Goal: Transaction & Acquisition: Purchase product/service

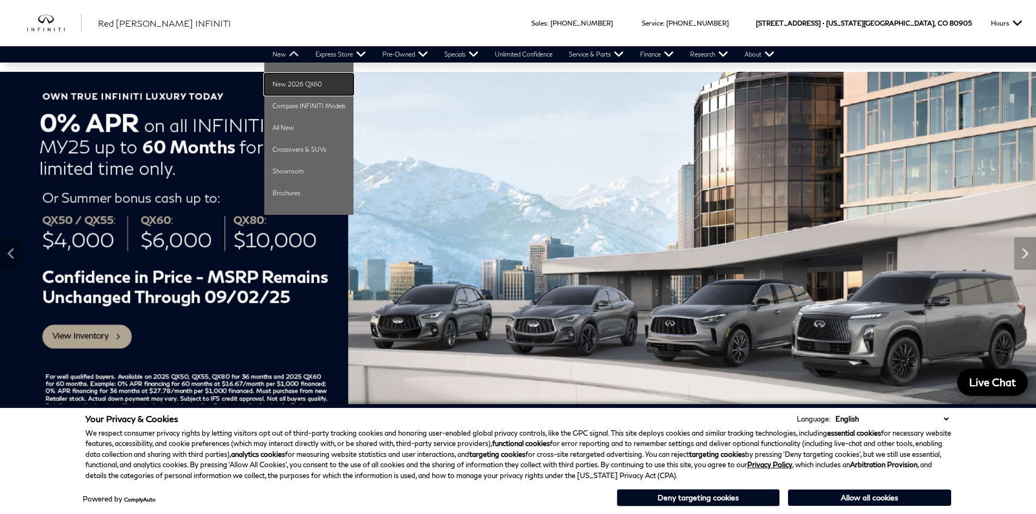
click at [294, 85] on link "New 2026 QX60" at bounding box center [308, 84] width 89 height 22
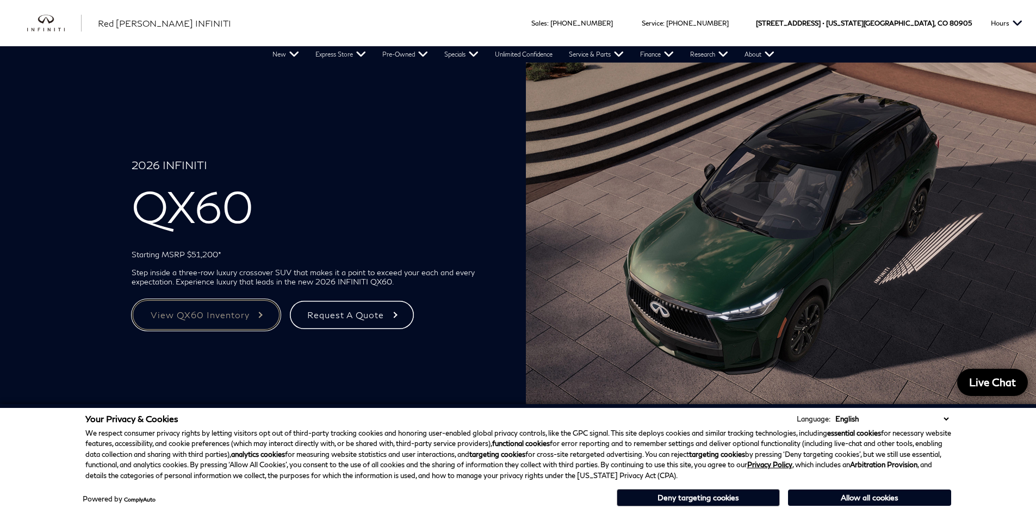
click at [244, 317] on link "View QX60 Inventory" at bounding box center [206, 315] width 149 height 32
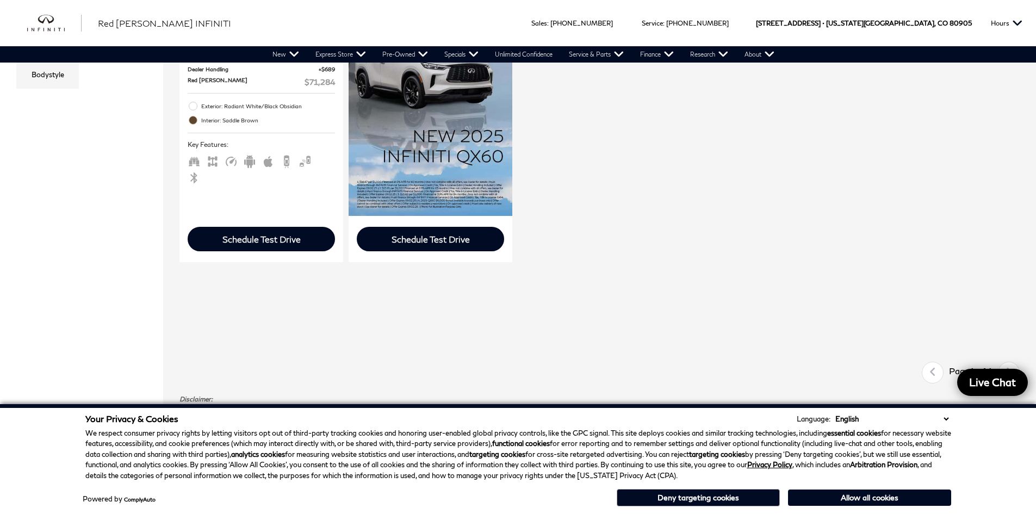
scroll to position [217, 0]
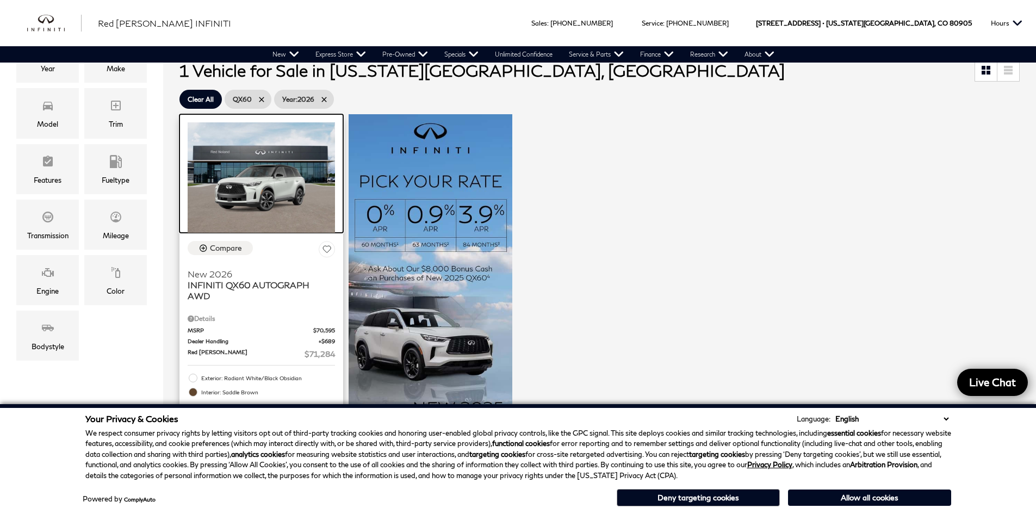
click at [258, 202] on img at bounding box center [261, 177] width 147 height 110
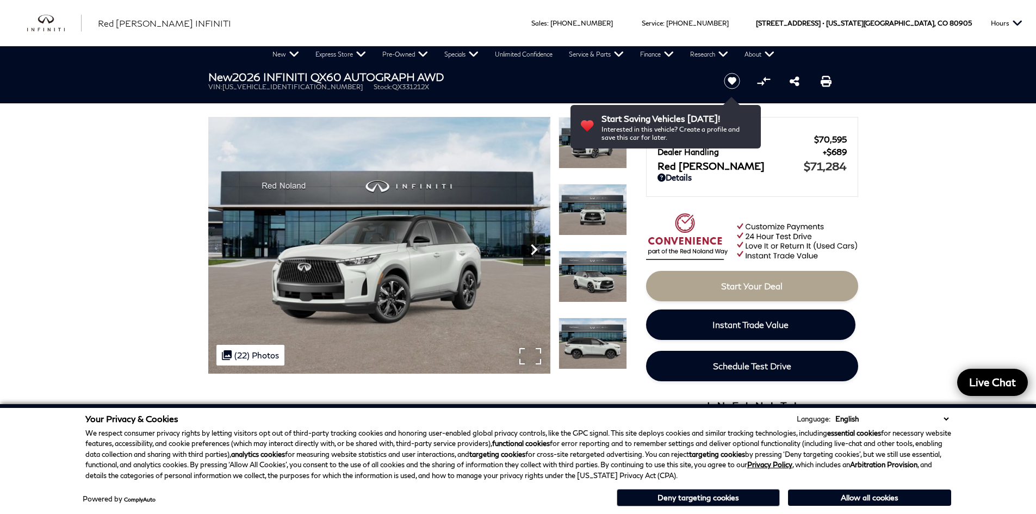
click at [534, 253] on icon "Next" at bounding box center [534, 250] width 22 height 22
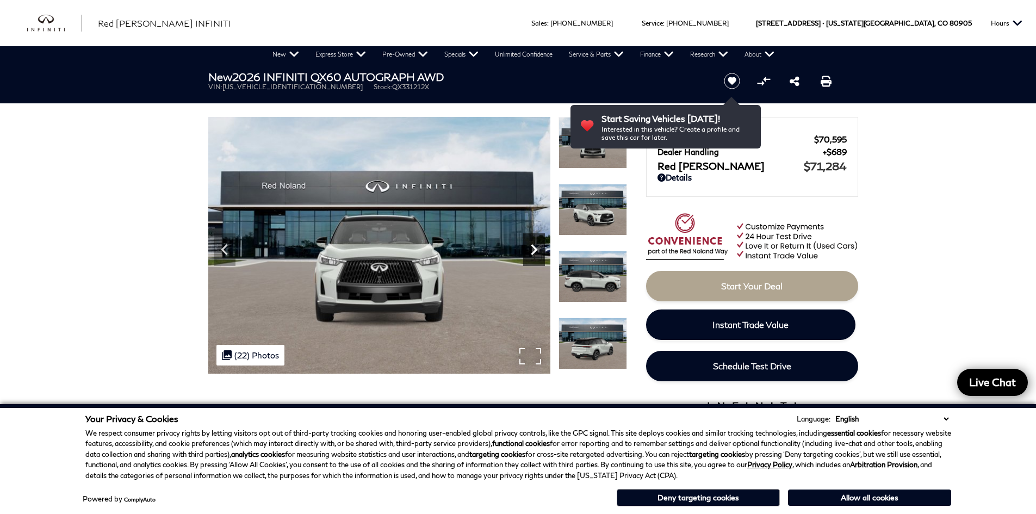
click at [534, 253] on icon "Next" at bounding box center [534, 249] width 7 height 11
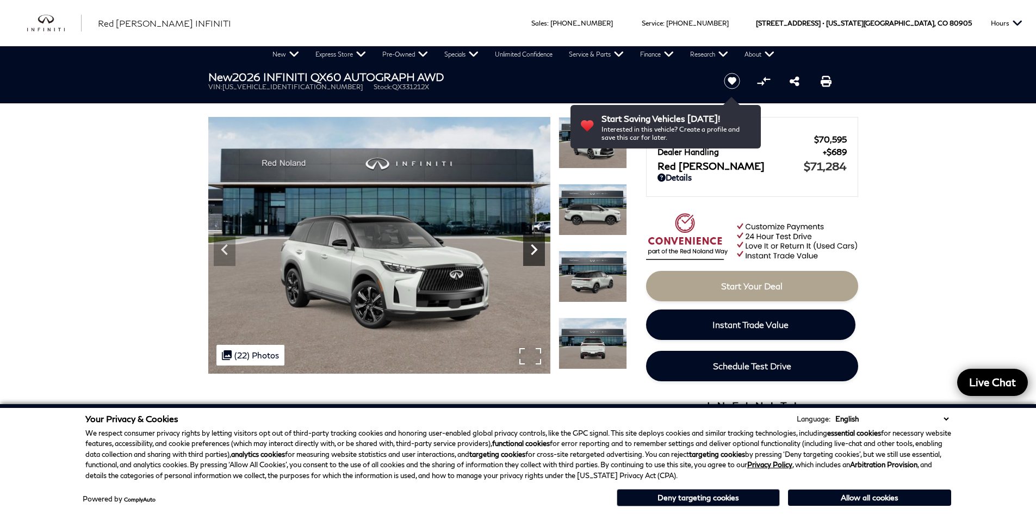
click at [534, 253] on icon "Next" at bounding box center [534, 249] width 7 height 11
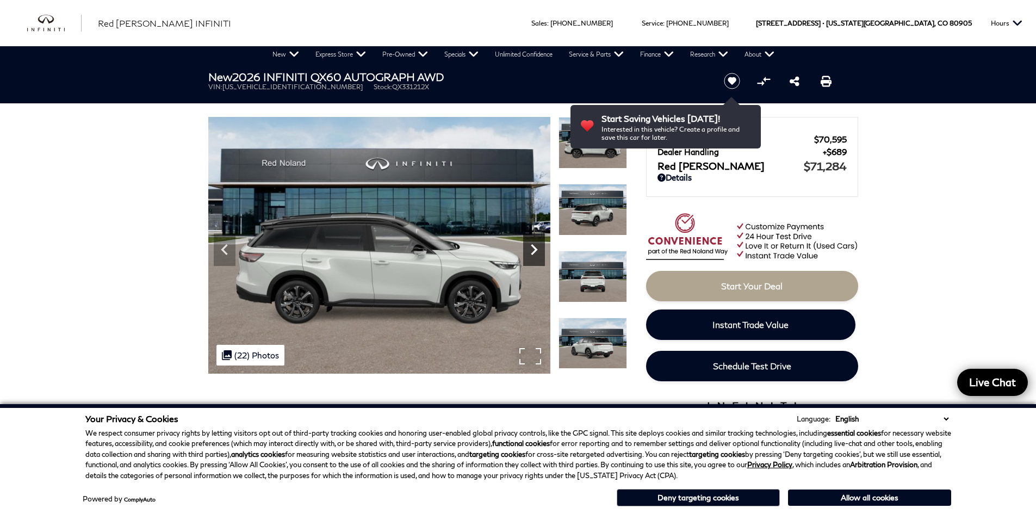
click at [534, 253] on icon "Next" at bounding box center [534, 249] width 7 height 11
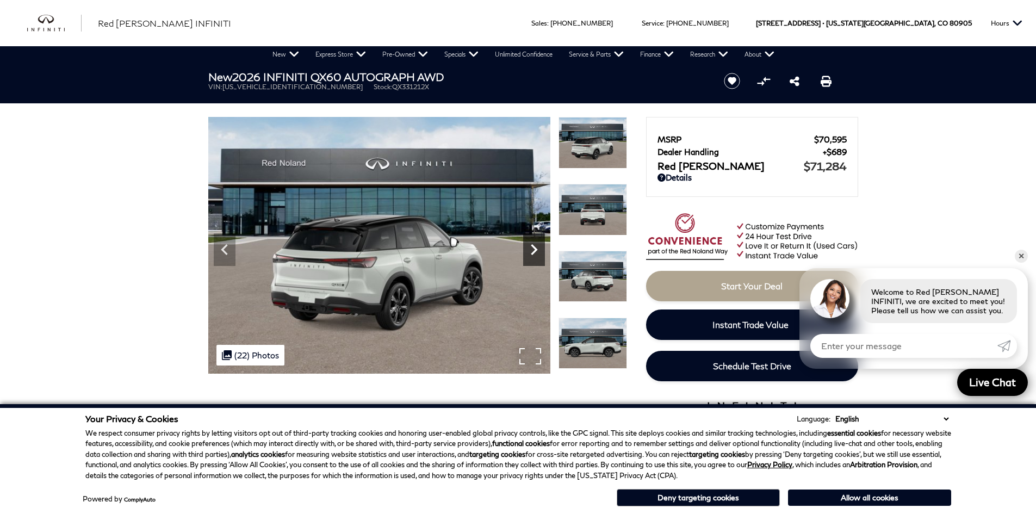
click at [533, 252] on icon "Next" at bounding box center [534, 249] width 7 height 11
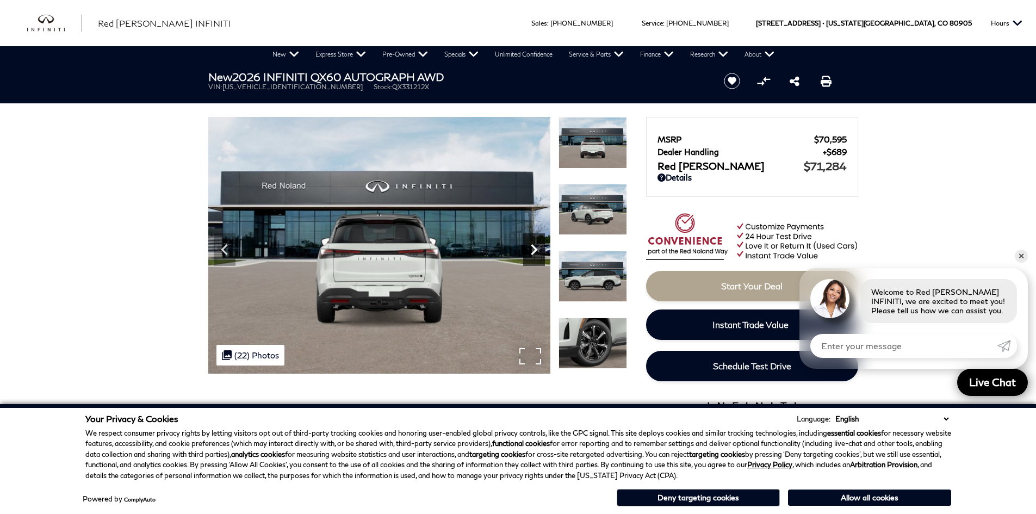
click at [533, 252] on icon "Next" at bounding box center [534, 249] width 7 height 11
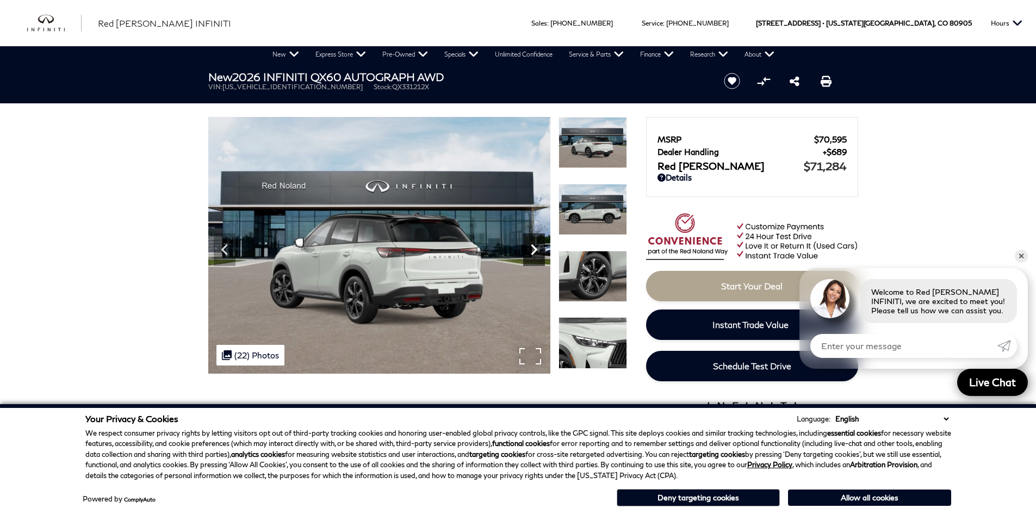
click at [531, 252] on icon "Next" at bounding box center [534, 250] width 22 height 22
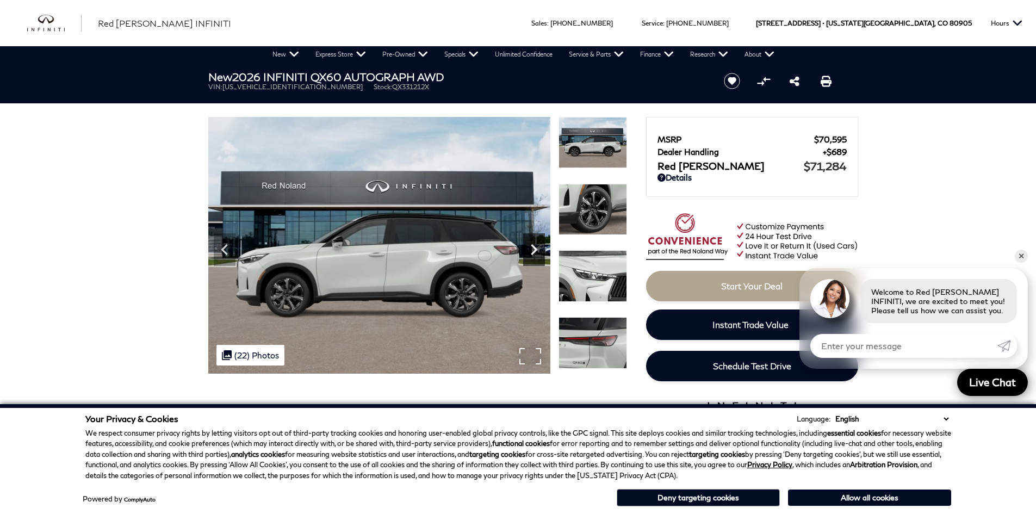
click at [531, 252] on icon "Next" at bounding box center [534, 250] width 22 height 22
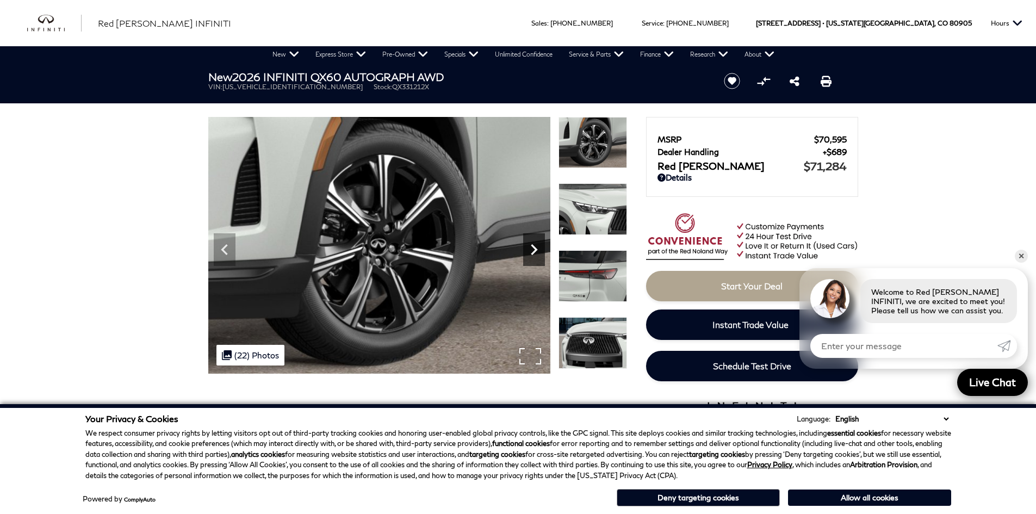
click at [531, 252] on icon "Next" at bounding box center [534, 250] width 22 height 22
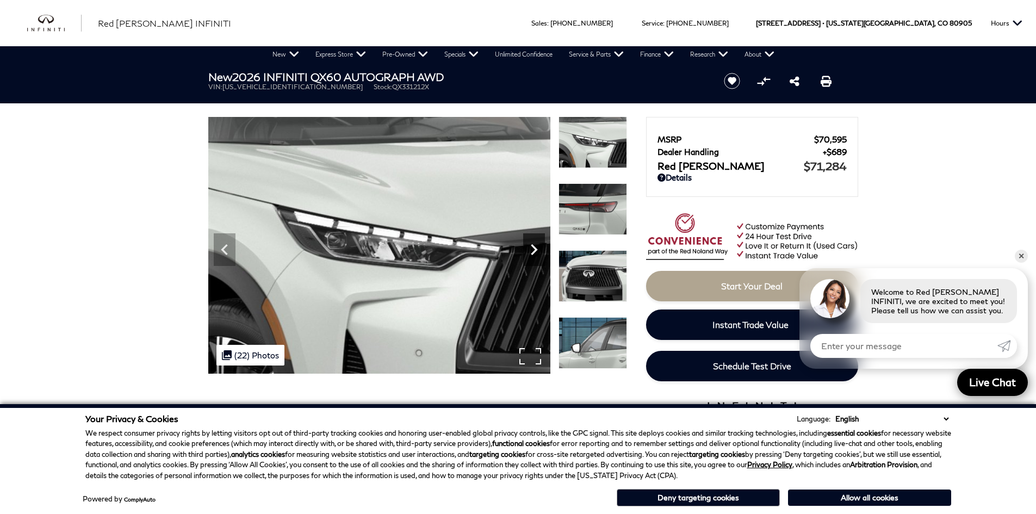
click at [531, 252] on icon "Next" at bounding box center [534, 250] width 22 height 22
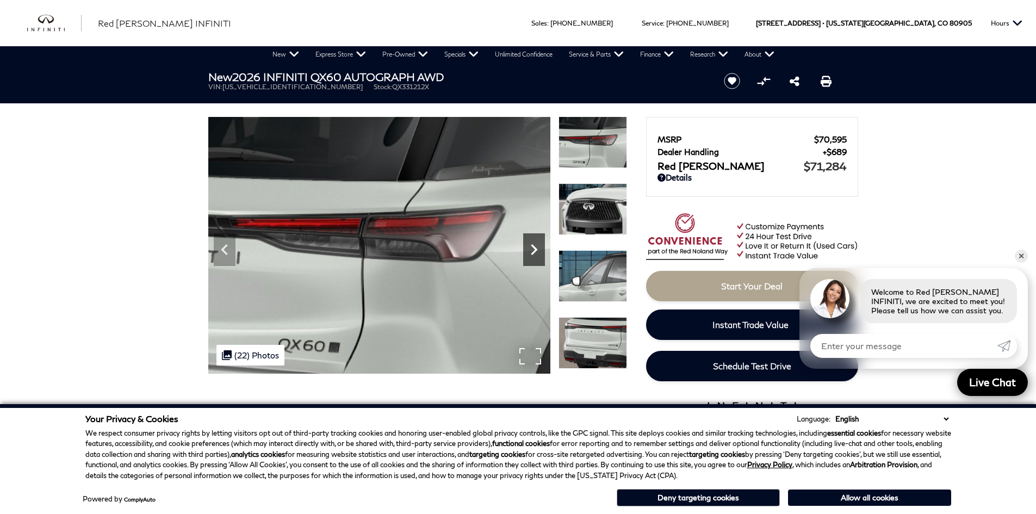
click at [531, 252] on icon "Next" at bounding box center [534, 250] width 22 height 22
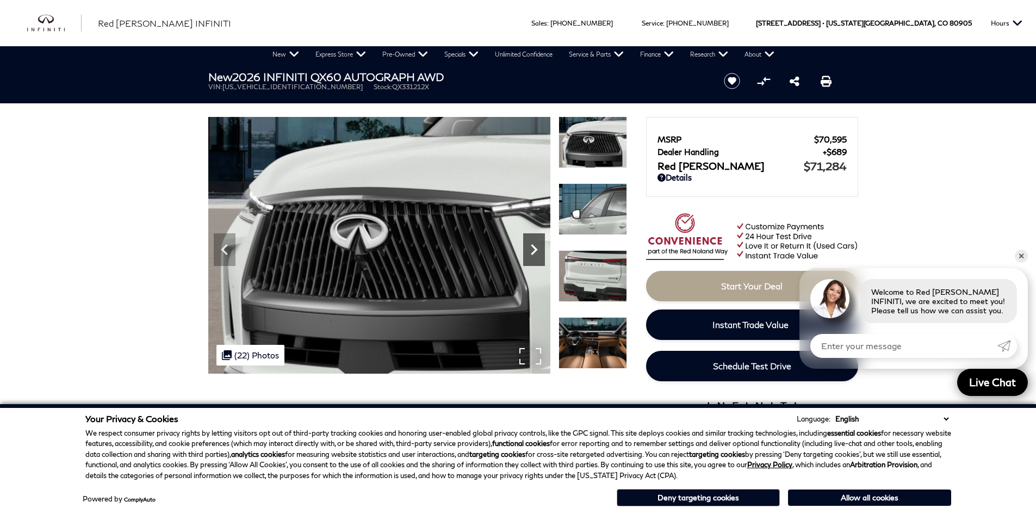
click at [531, 252] on icon "Next" at bounding box center [534, 250] width 22 height 22
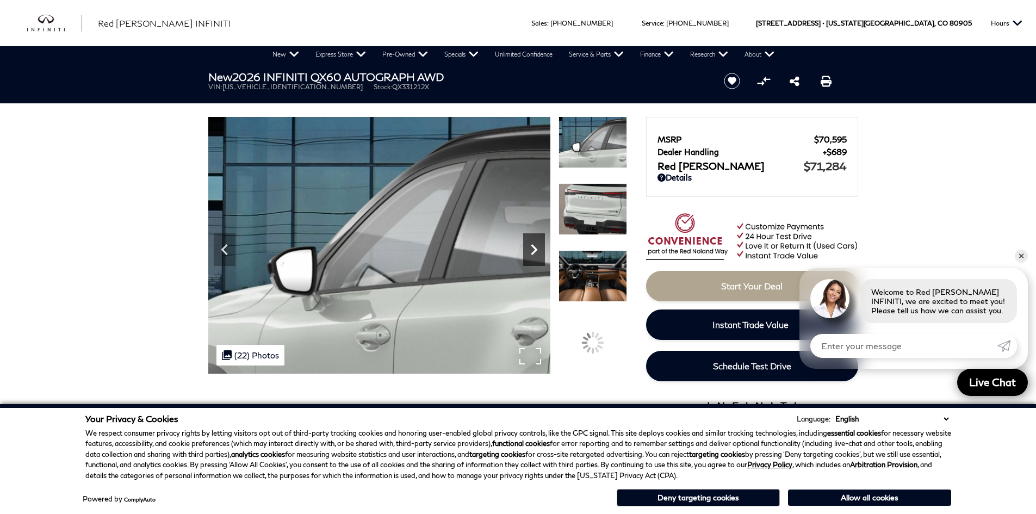
click at [531, 252] on icon "Next" at bounding box center [534, 250] width 22 height 22
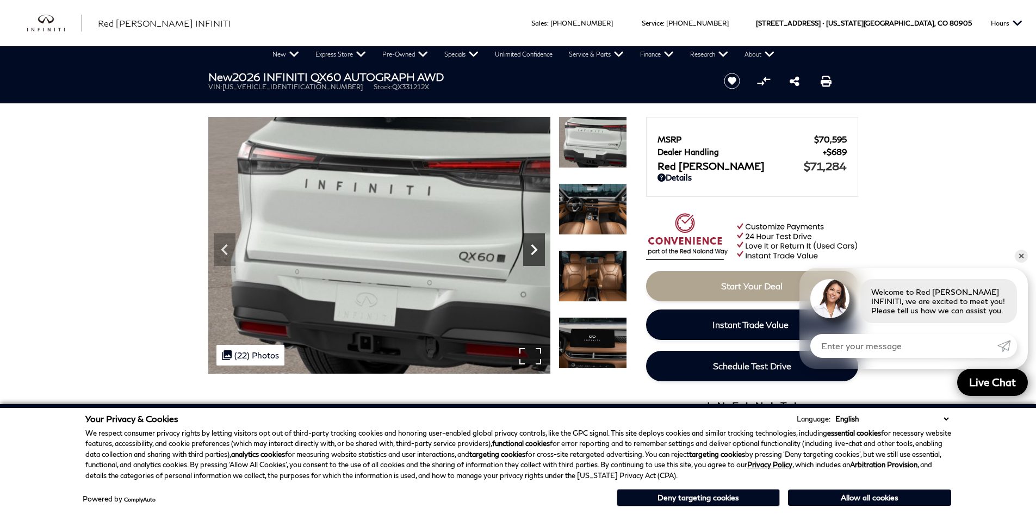
click at [531, 252] on icon "Next" at bounding box center [534, 250] width 22 height 22
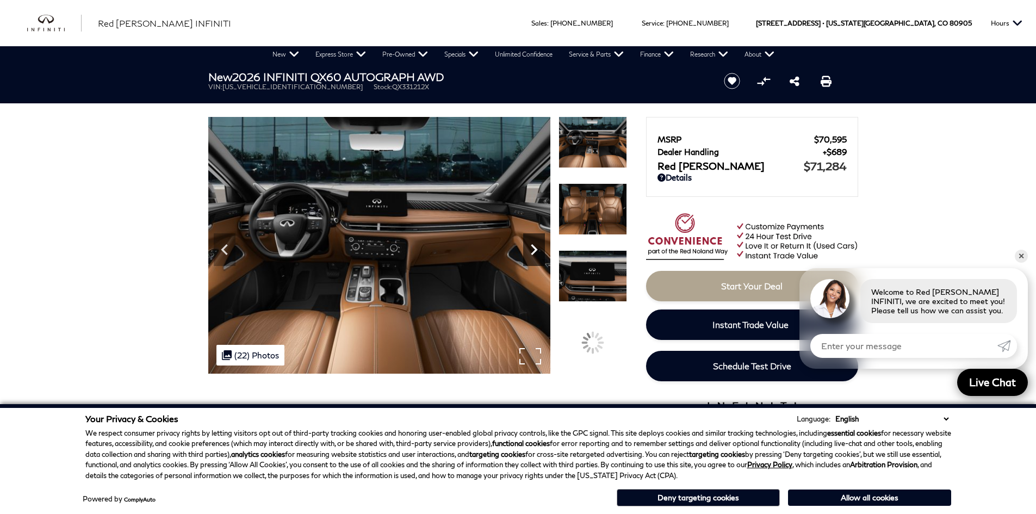
click at [531, 252] on icon "Next" at bounding box center [534, 250] width 22 height 22
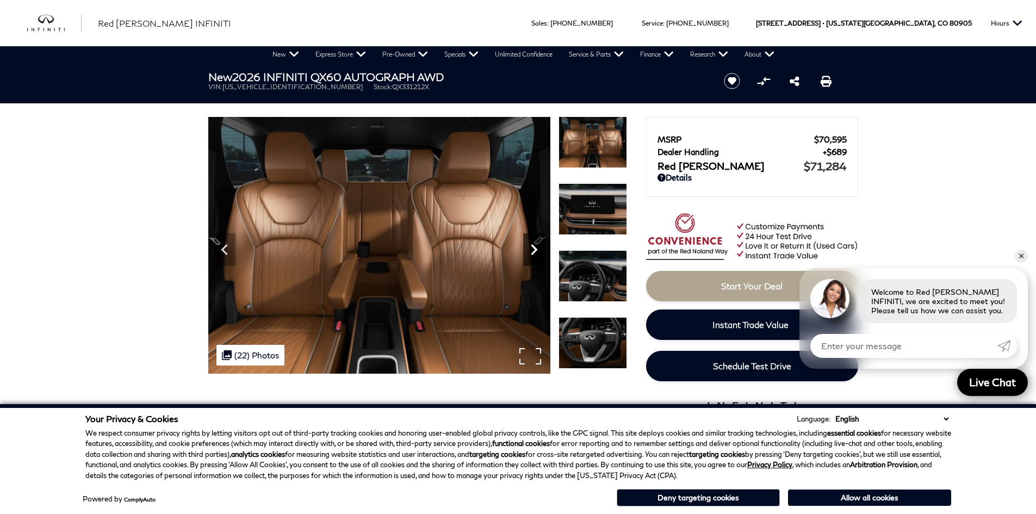
click at [531, 252] on icon "Next" at bounding box center [534, 250] width 22 height 22
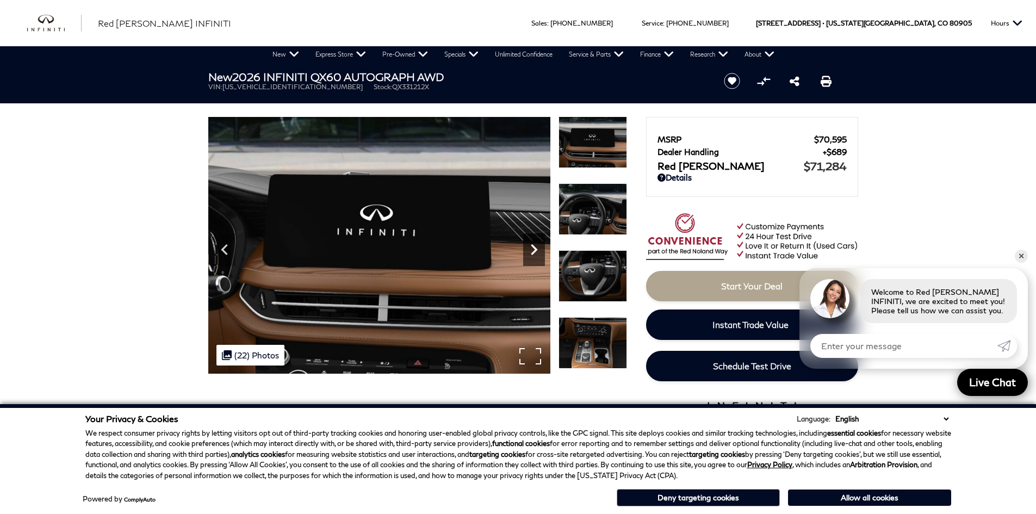
click at [532, 254] on icon "Next" at bounding box center [534, 249] width 7 height 11
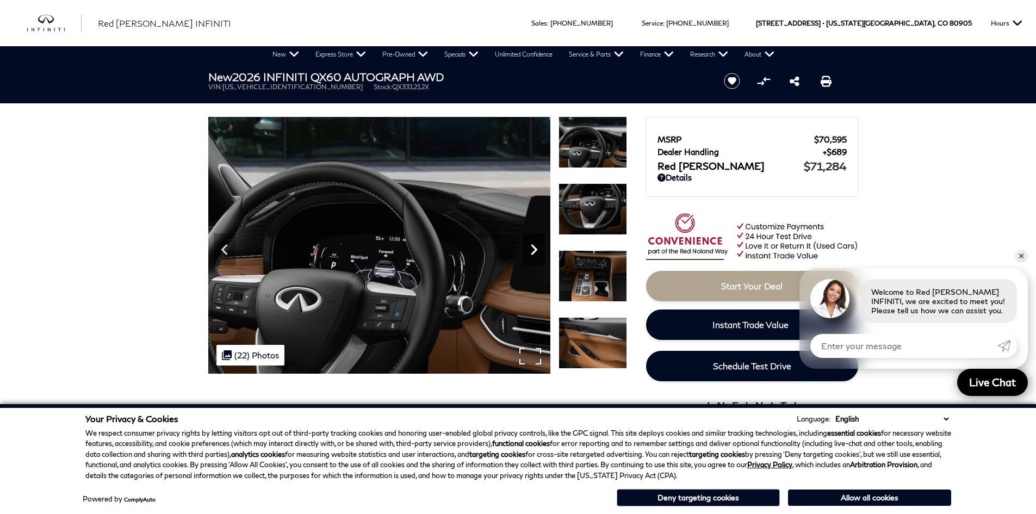
click at [531, 254] on icon "Next" at bounding box center [534, 250] width 22 height 22
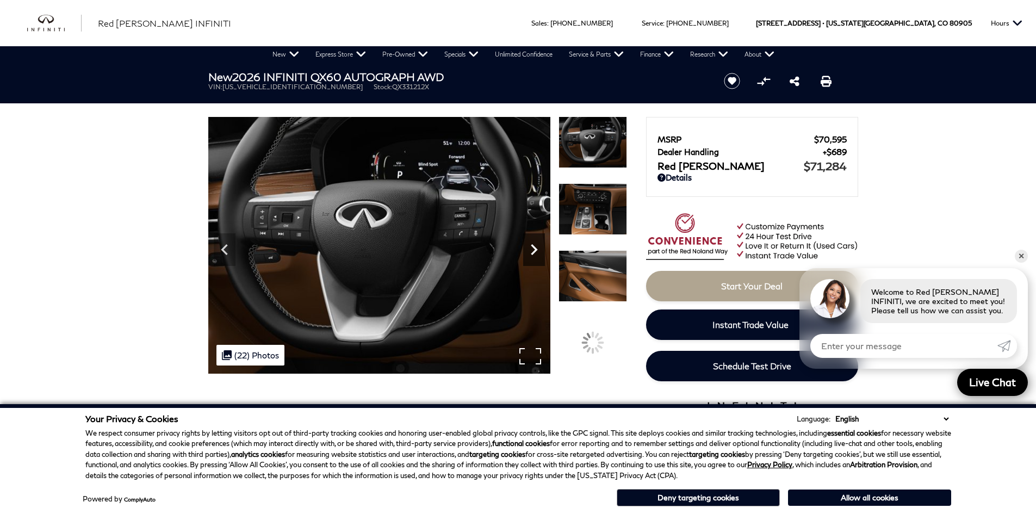
click at [531, 254] on icon "Next" at bounding box center [534, 250] width 22 height 22
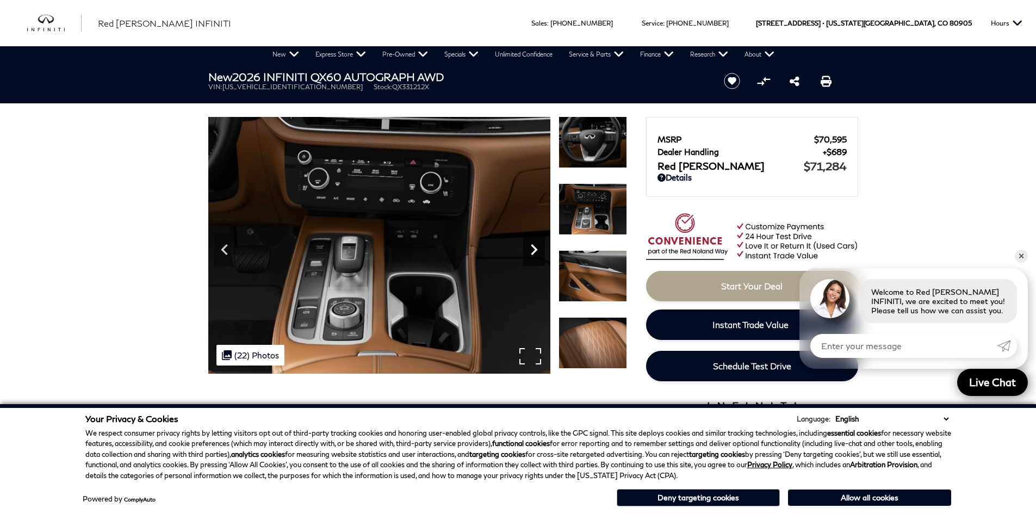
click at [531, 254] on icon "Next" at bounding box center [534, 250] width 22 height 22
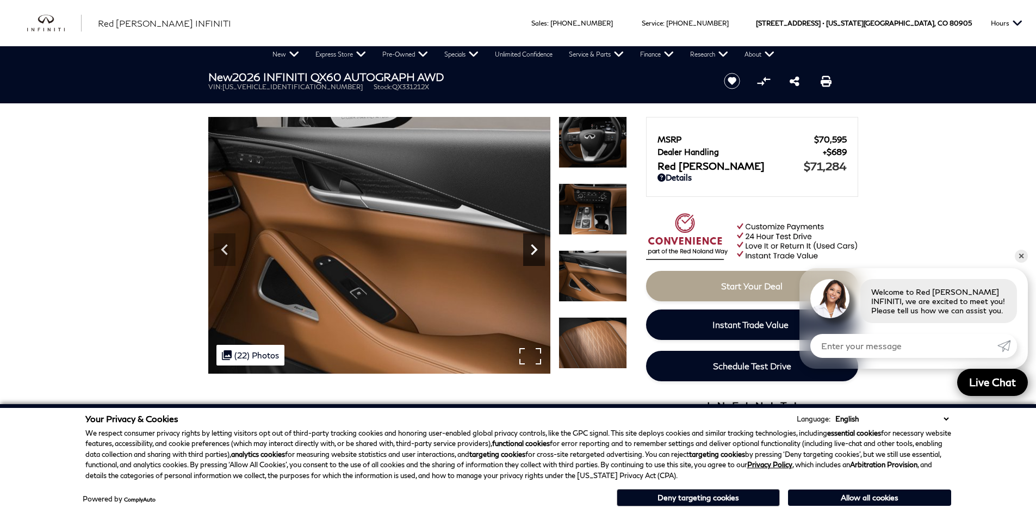
click at [531, 254] on icon "Next" at bounding box center [534, 250] width 22 height 22
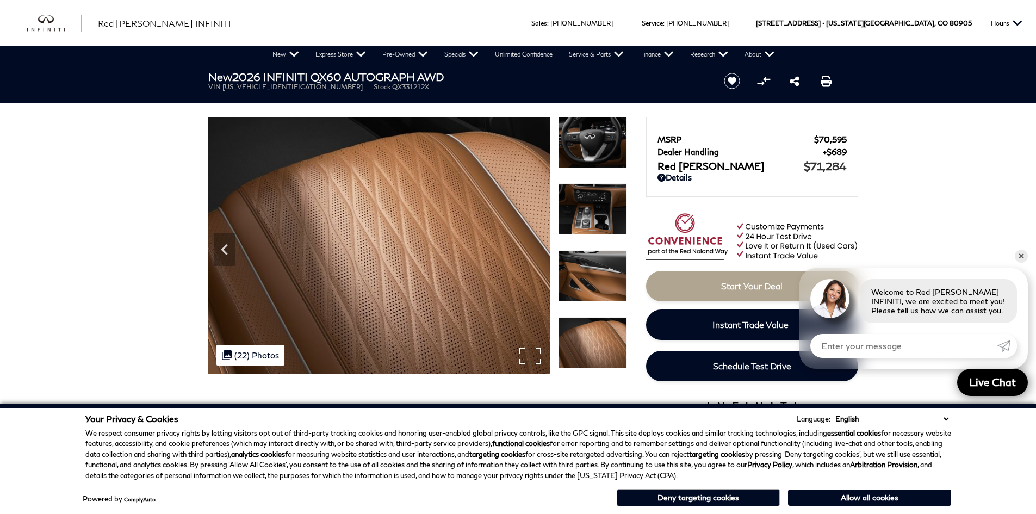
click at [531, 254] on img at bounding box center [379, 245] width 342 height 257
